Goal: Check status: Check status

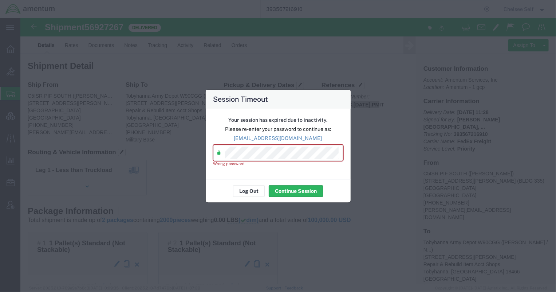
click at [152, 158] on div "Session Timeout Your session has expired due to inactivity. Please re-enter you…" at bounding box center [278, 146] width 556 height 292
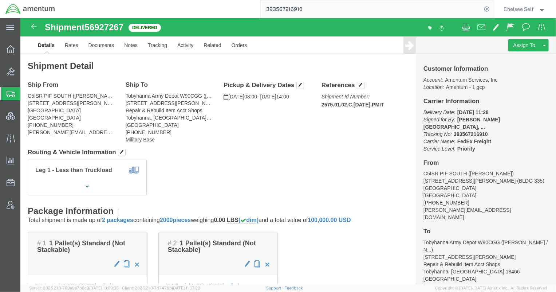
drag, startPoint x: 262, startPoint y: 6, endPoint x: 206, endPoint y: 0, distance: 55.6
click at [206, 0] on div "393567216910" at bounding box center [276, 9] width 432 height 18
paste input "9137033"
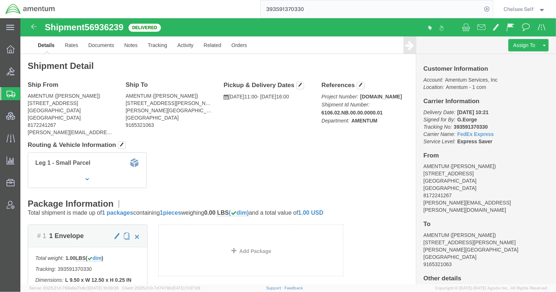
drag, startPoint x: 297, startPoint y: 92, endPoint x: 373, endPoint y: 91, distance: 75.3
click p "Project Number: [DOMAIN_NAME] Shipment Id Number: 6106.02.NB.00.00.0000.01 Depa…"
drag, startPoint x: 297, startPoint y: 94, endPoint x: 363, endPoint y: 94, distance: 66.2
click div "References Project Number: [DOMAIN_NAME] Shipment Id Number: 6106.02.NB.00.00.0…"
copy b "6106.02.NB.00.00.0000.01"
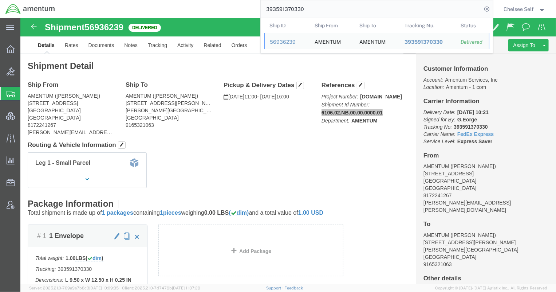
drag, startPoint x: 321, startPoint y: 9, endPoint x: 213, endPoint y: -3, distance: 108.7
click at [213, 0] on html "main_menu Created with Sketch. Collapse Menu Overview Bids Shipments Shipment M…" at bounding box center [278, 146] width 556 height 292
paste input "797635099053"
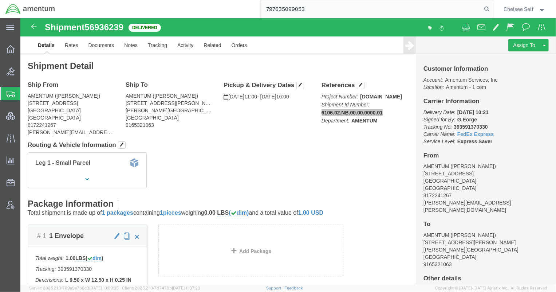
type input "797635099053"
